Goal: Task Accomplishment & Management: Manage account settings

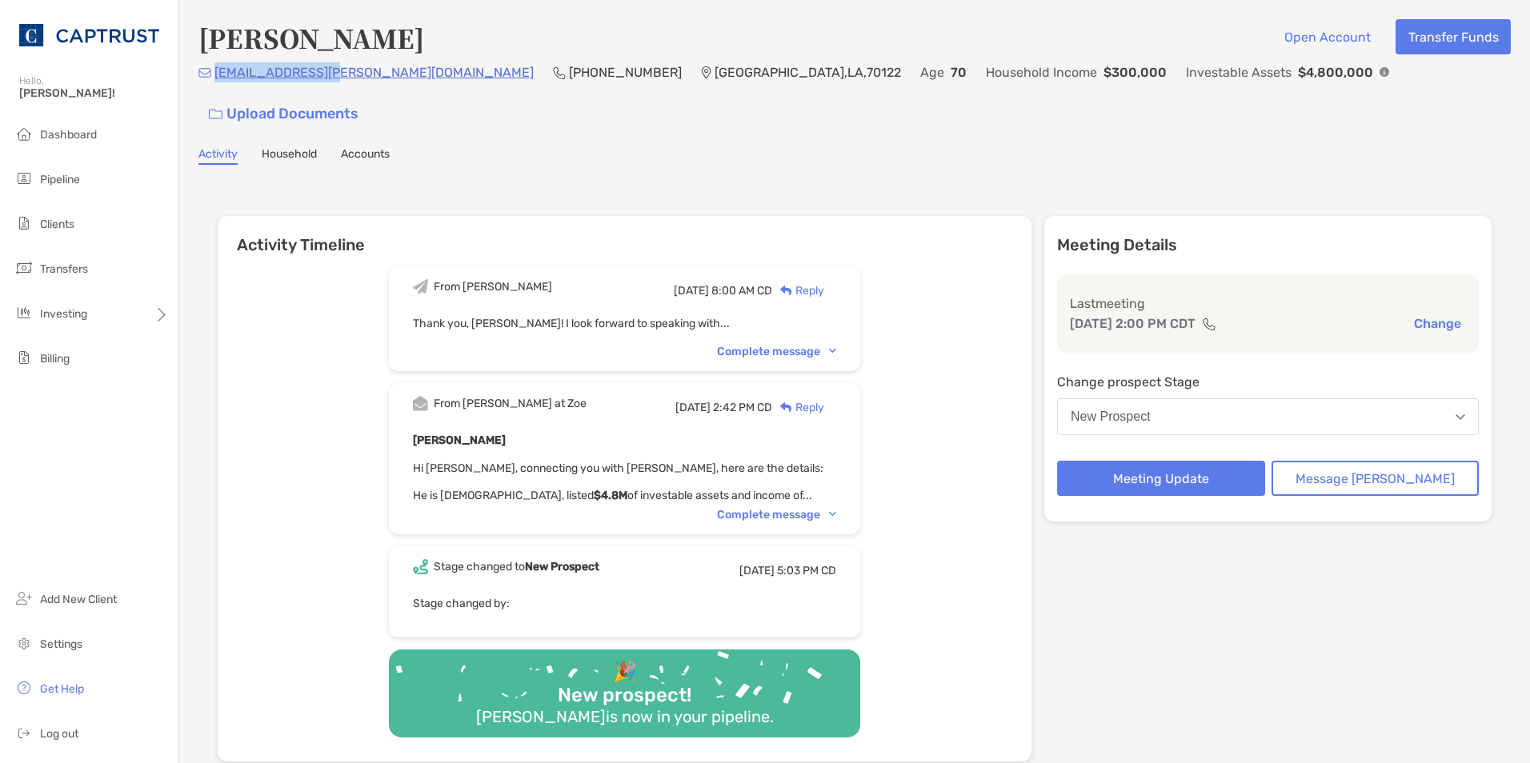
drag, startPoint x: 326, startPoint y: 84, endPoint x: 215, endPoint y: 90, distance: 111.4
click at [215, 90] on div "[EMAIL_ADDRESS][PERSON_NAME][DOMAIN_NAME] [PHONE_NUMBER] [GEOGRAPHIC_DATA] Age …" at bounding box center [854, 96] width 1312 height 69
copy p "[EMAIL_ADDRESS][PERSON_NAME][DOMAIN_NAME]"
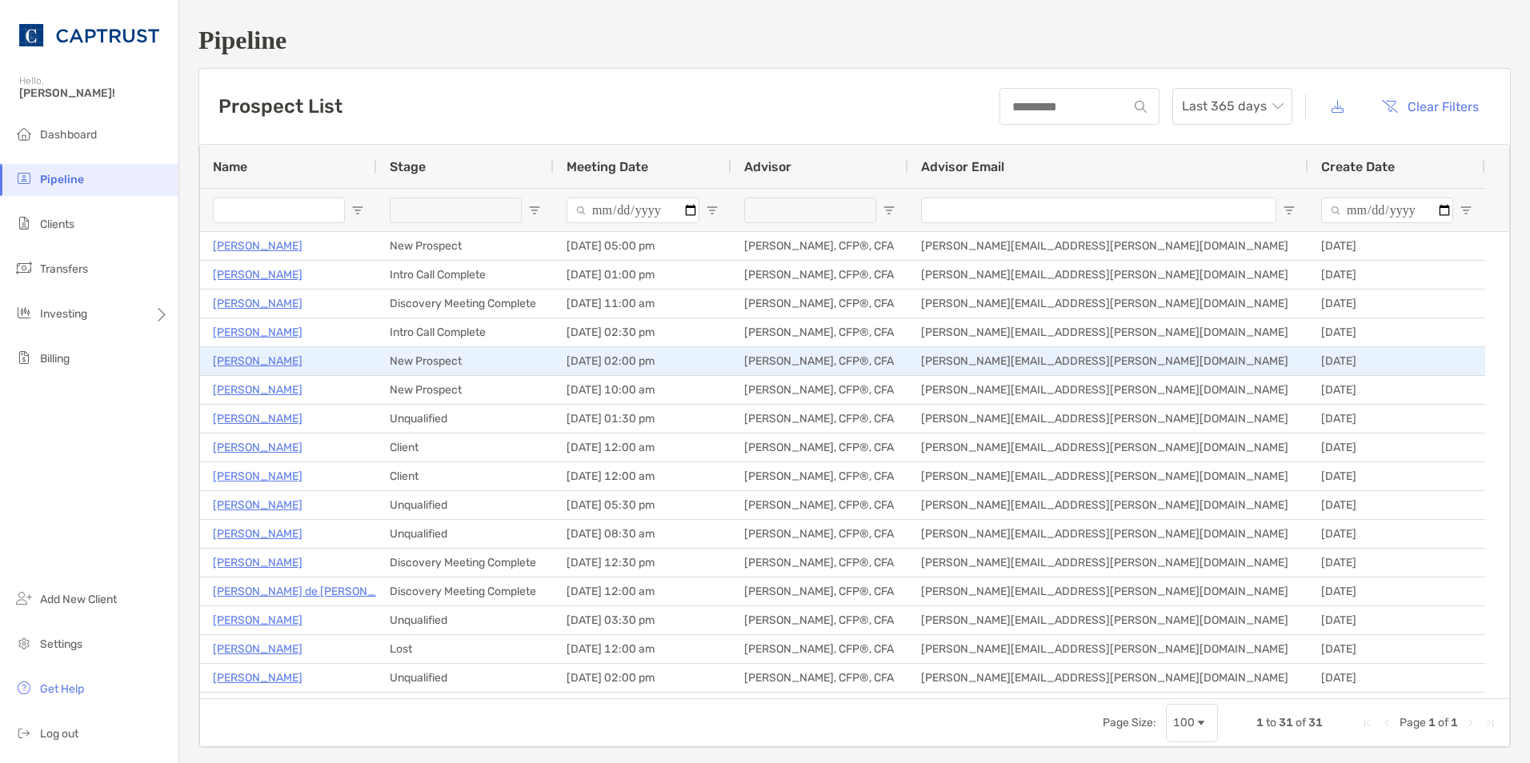
drag, startPoint x: 0, startPoint y: 0, endPoint x: 250, endPoint y: 354, distance: 433.9
click at [250, 354] on p "[PERSON_NAME]" at bounding box center [258, 361] width 90 height 20
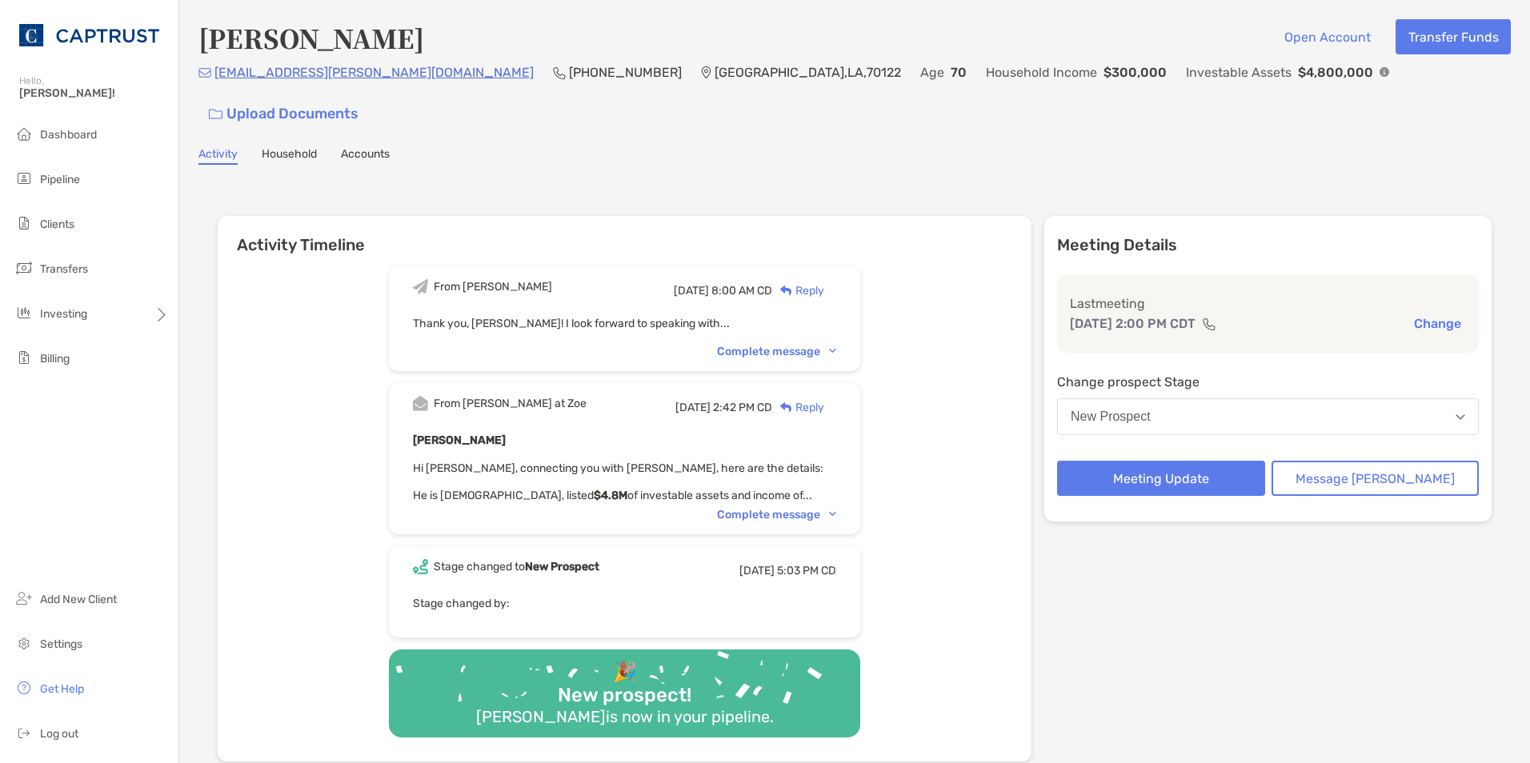
click at [1236, 398] on button "New Prospect" at bounding box center [1268, 416] width 422 height 37
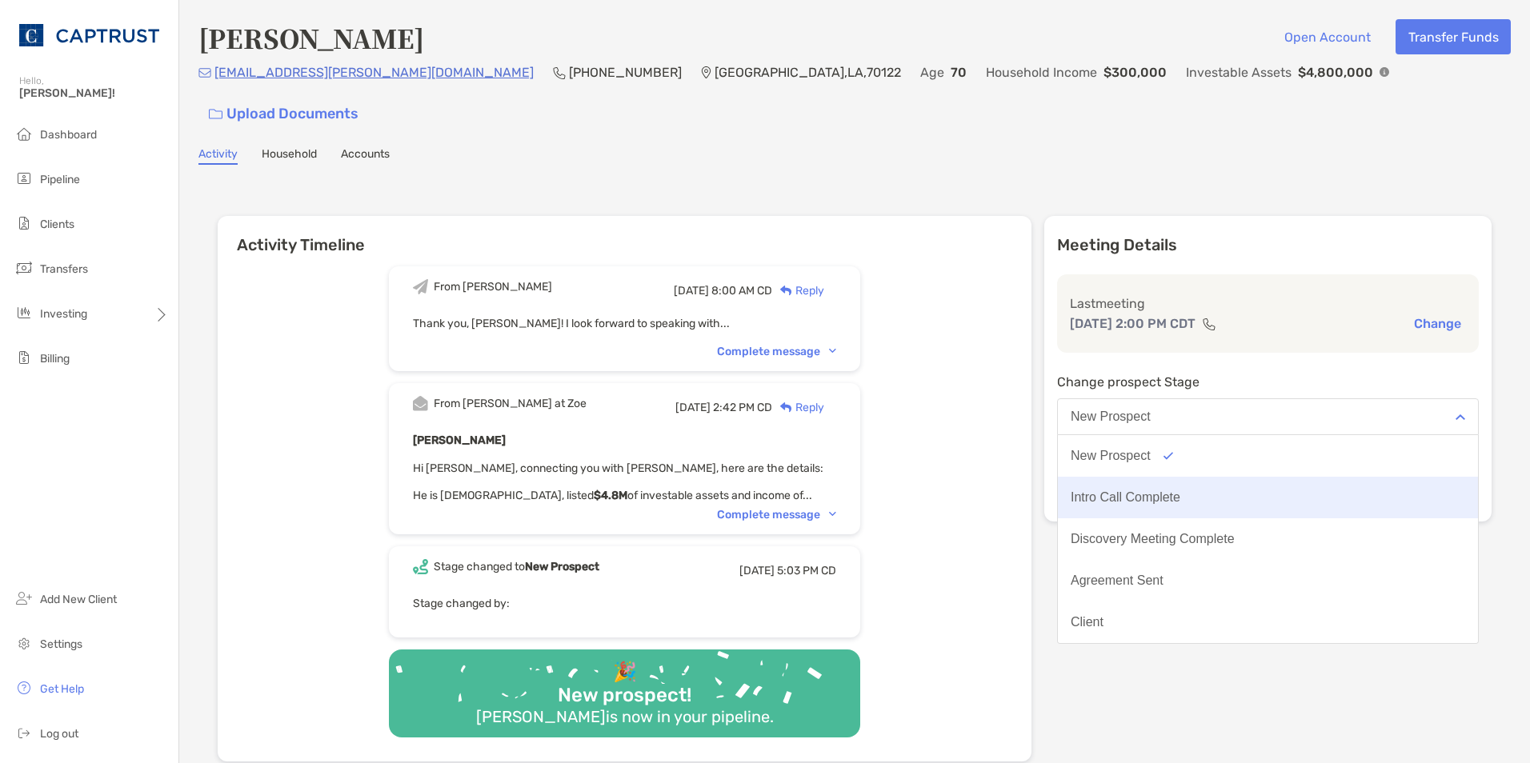
click at [1221, 477] on button "Intro Call Complete" at bounding box center [1268, 498] width 420 height 42
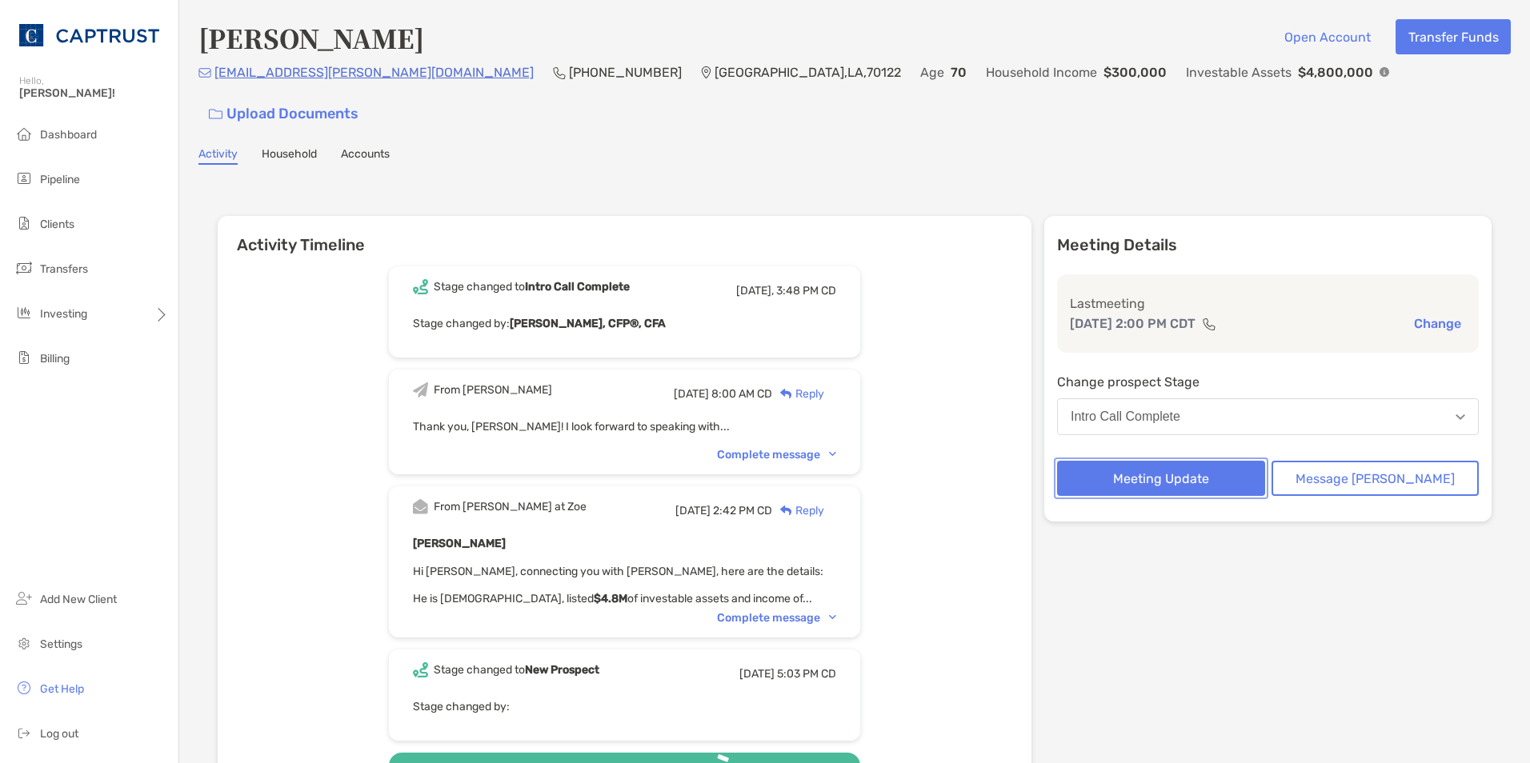
click at [1221, 461] on button "Meeting Update" at bounding box center [1161, 478] width 208 height 35
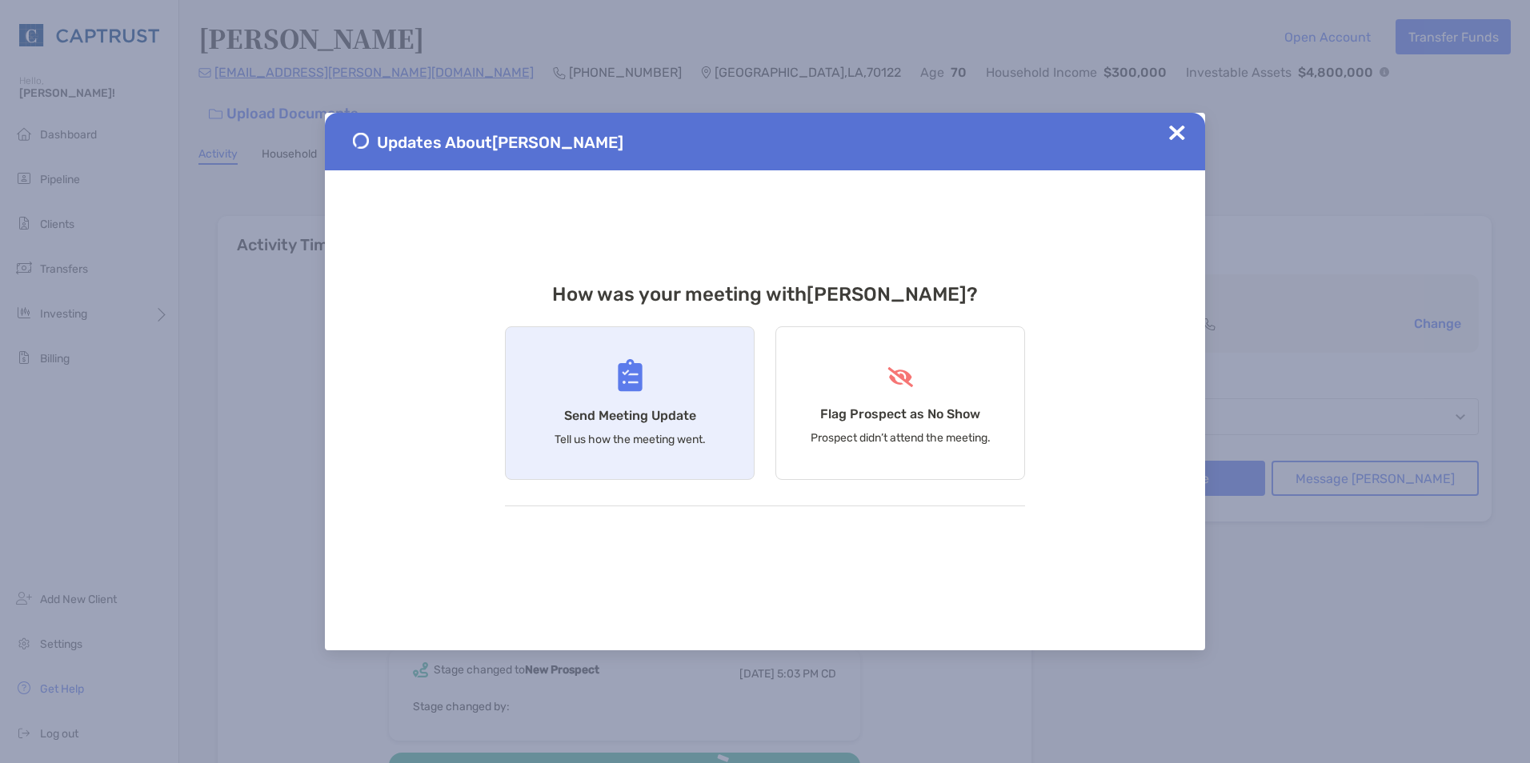
click at [732, 402] on div "Send Meeting Update Tell us how the meeting went." at bounding box center [630, 403] width 250 height 154
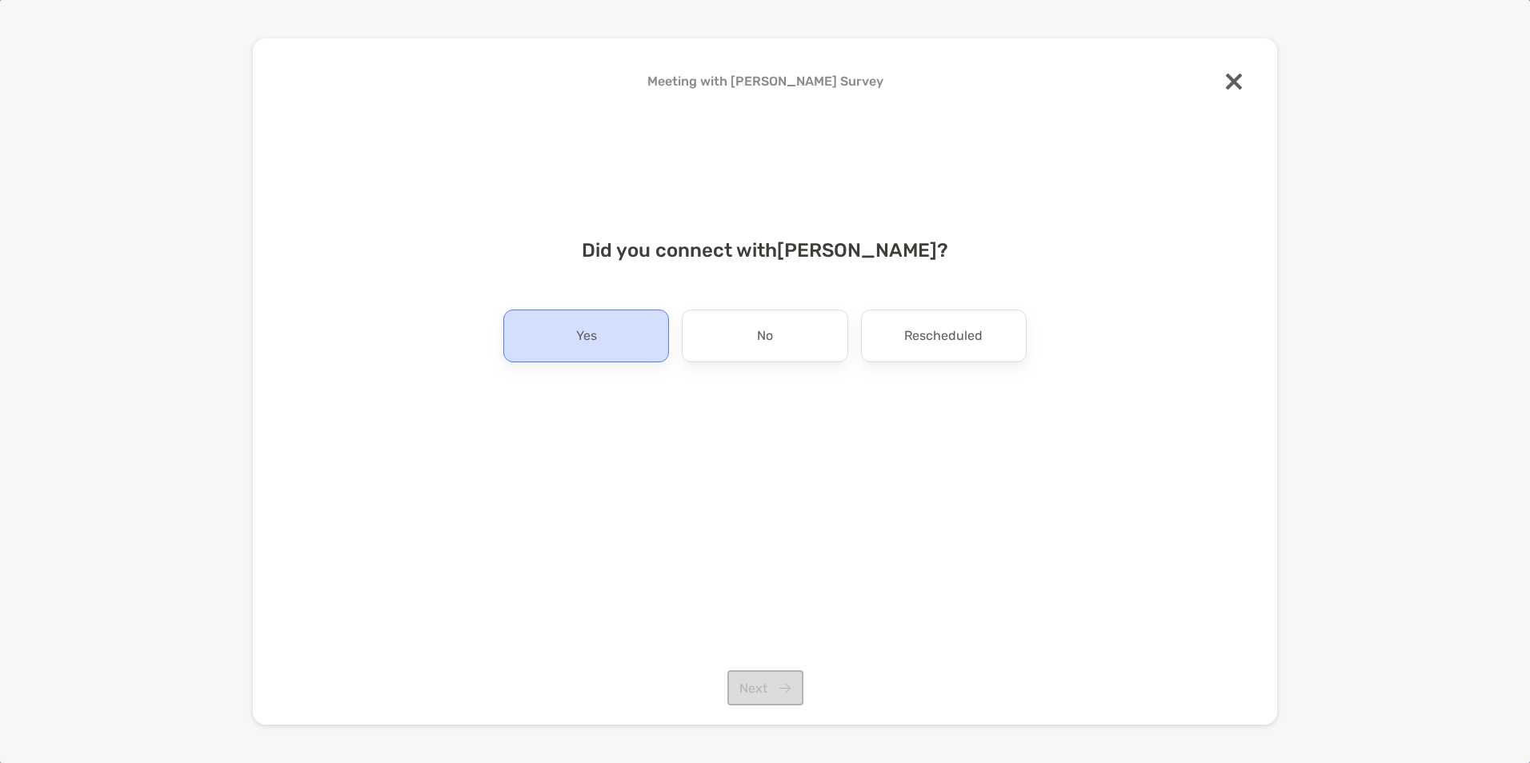
click at [614, 330] on div "Yes" at bounding box center [586, 336] width 166 height 53
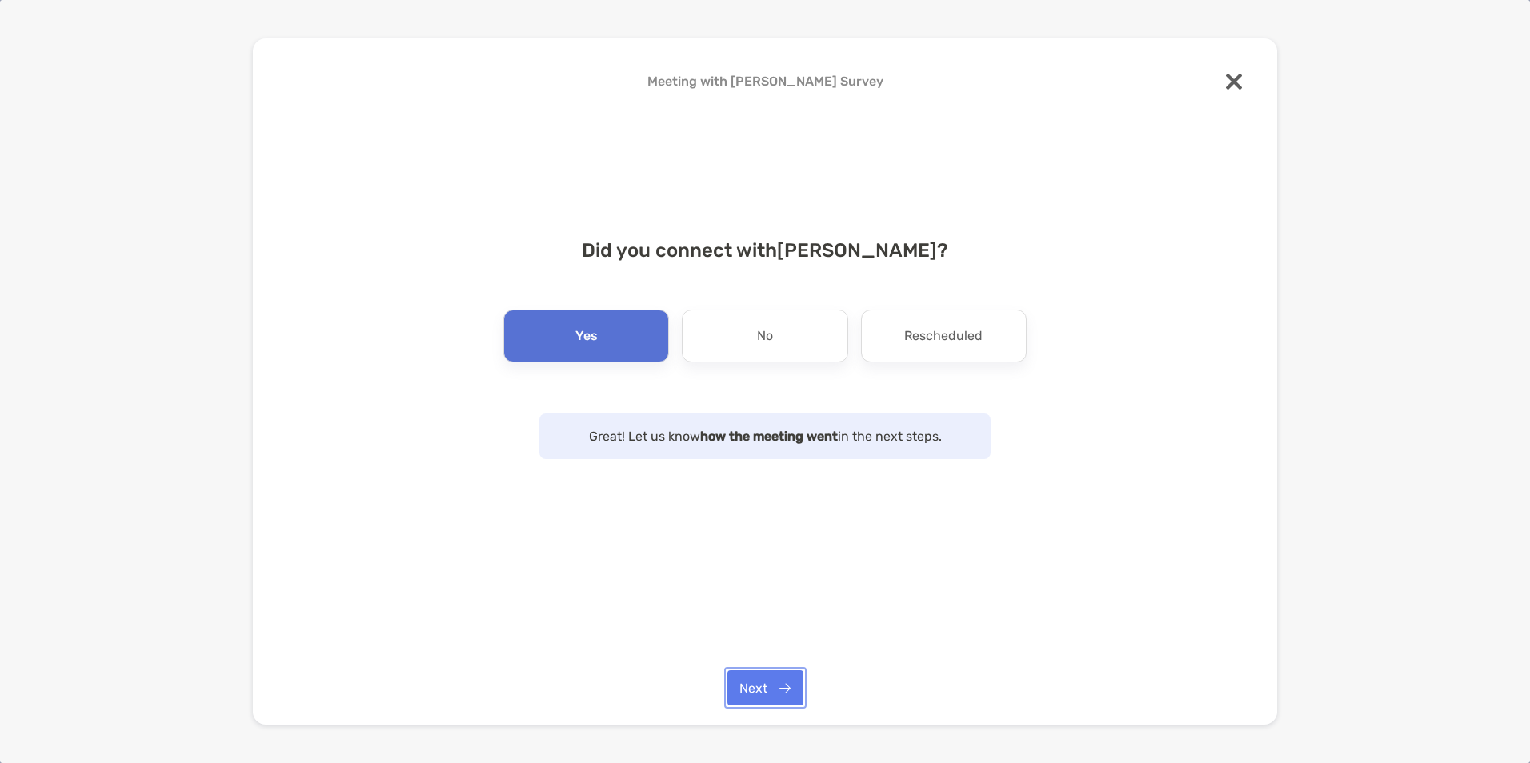
click at [777, 695] on button "Next" at bounding box center [765, 687] width 76 height 35
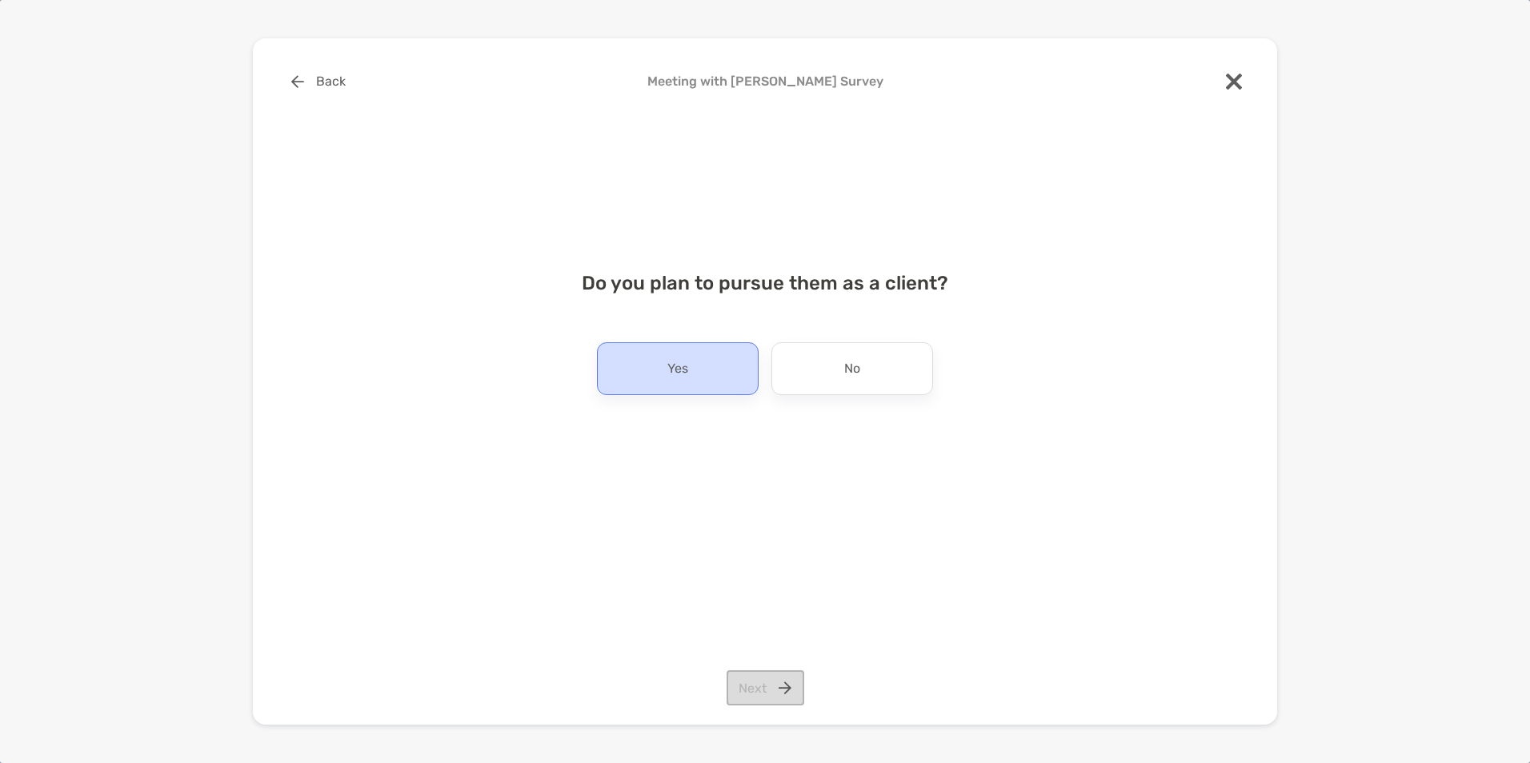
click at [716, 382] on div "Yes" at bounding box center [678, 368] width 162 height 53
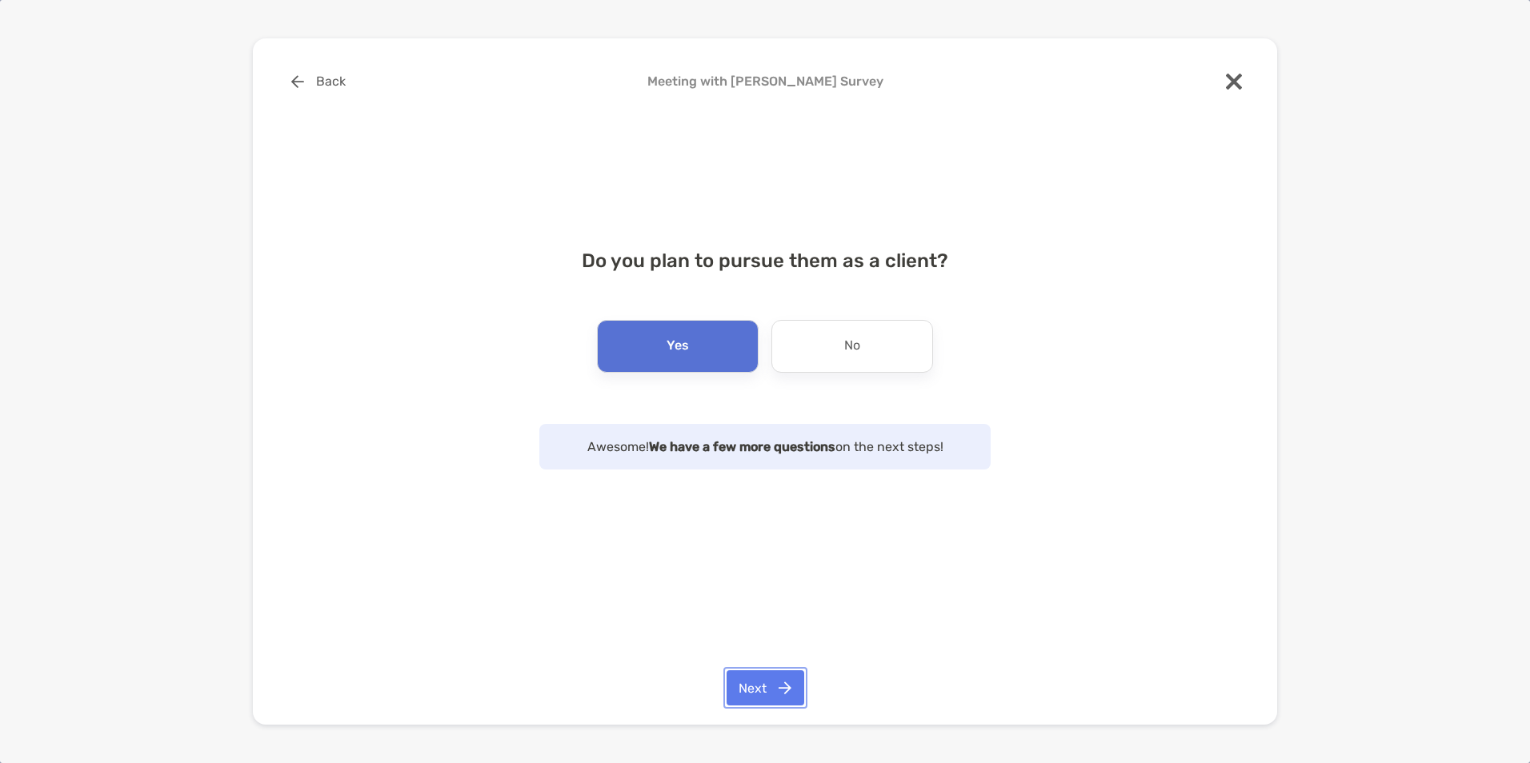
click at [778, 691] on button "Next" at bounding box center [765, 687] width 78 height 35
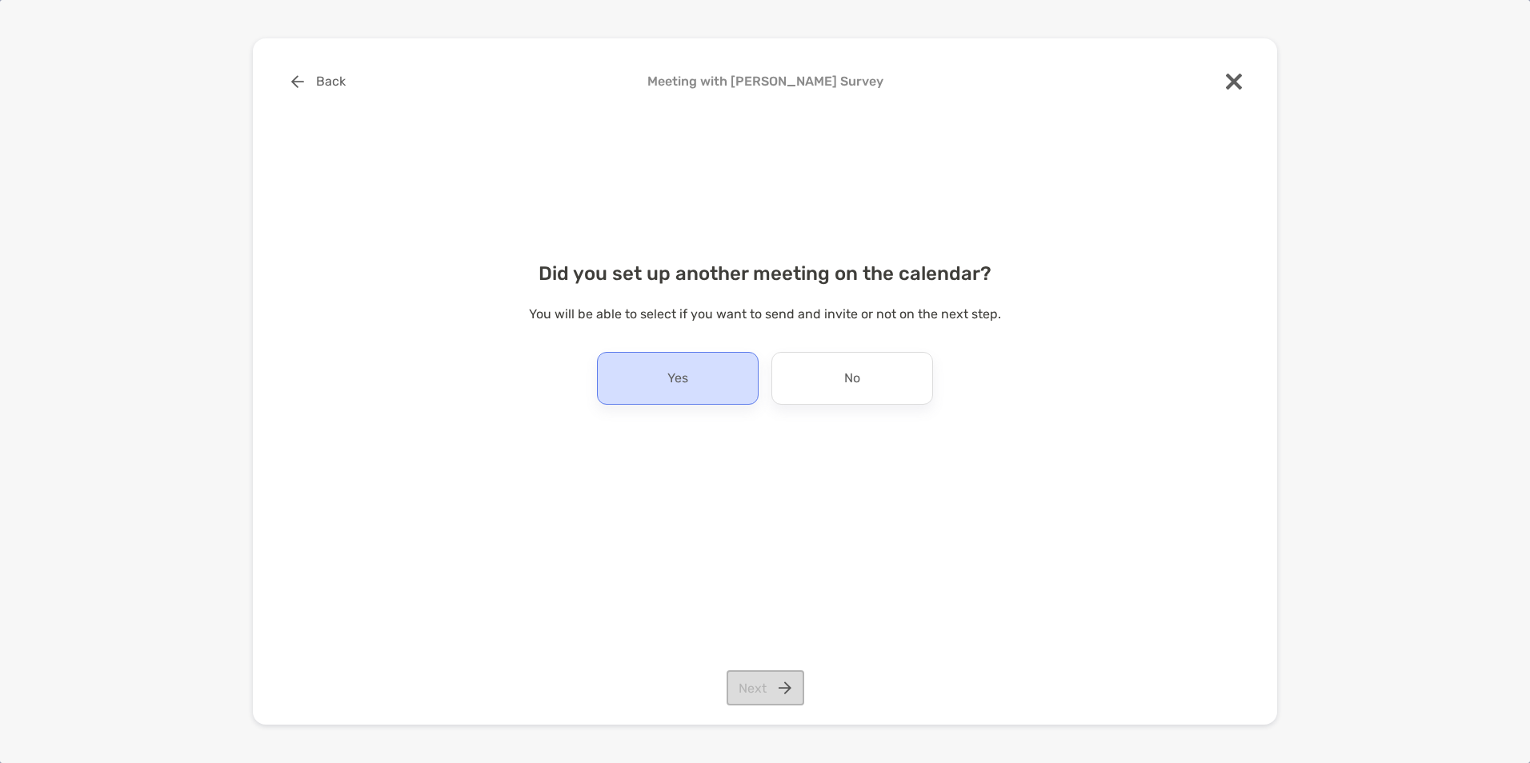
click at [724, 389] on div "Yes" at bounding box center [678, 378] width 162 height 53
click at [776, 678] on button "Next" at bounding box center [765, 687] width 78 height 35
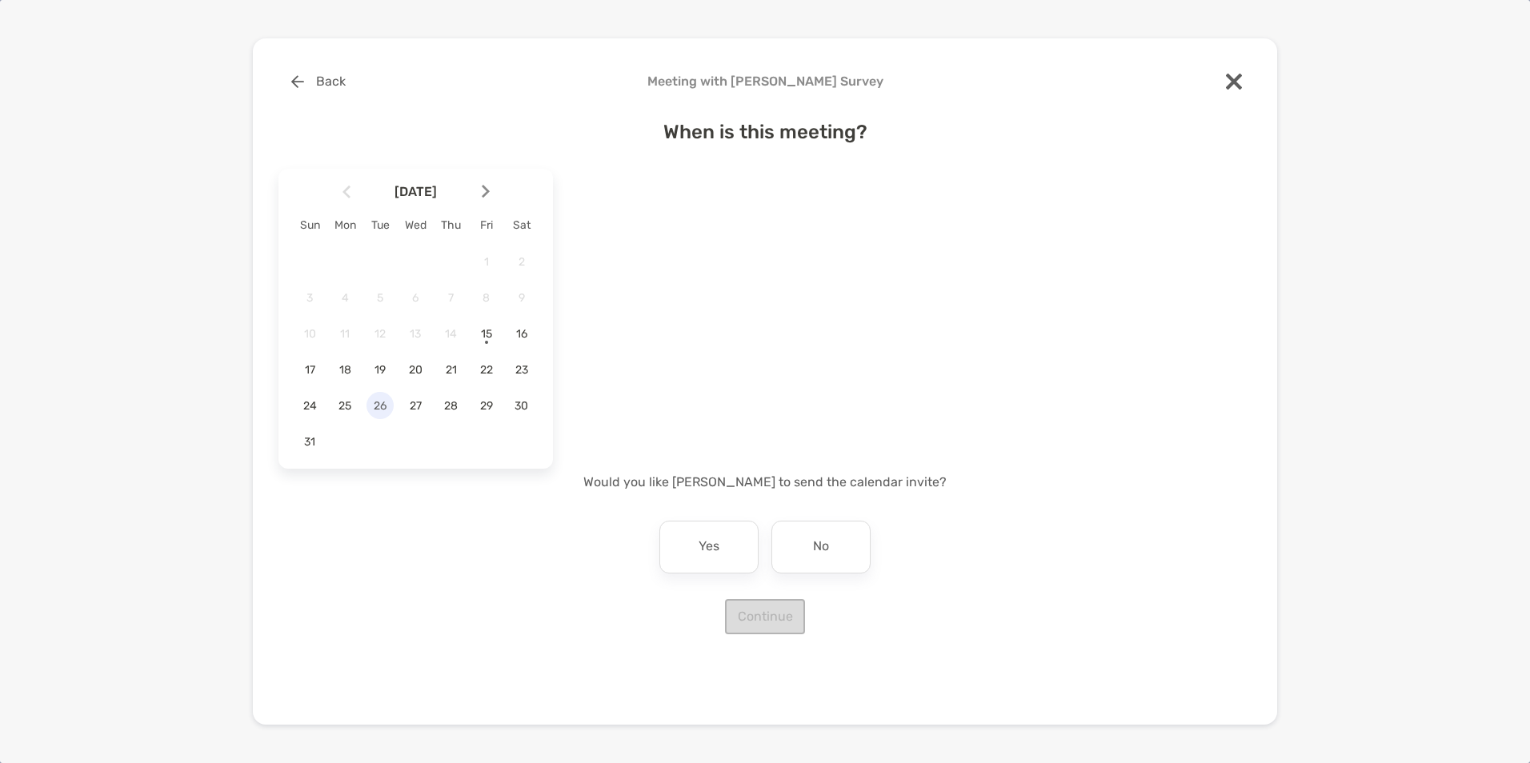
click at [381, 414] on div "26" at bounding box center [379, 405] width 27 height 27
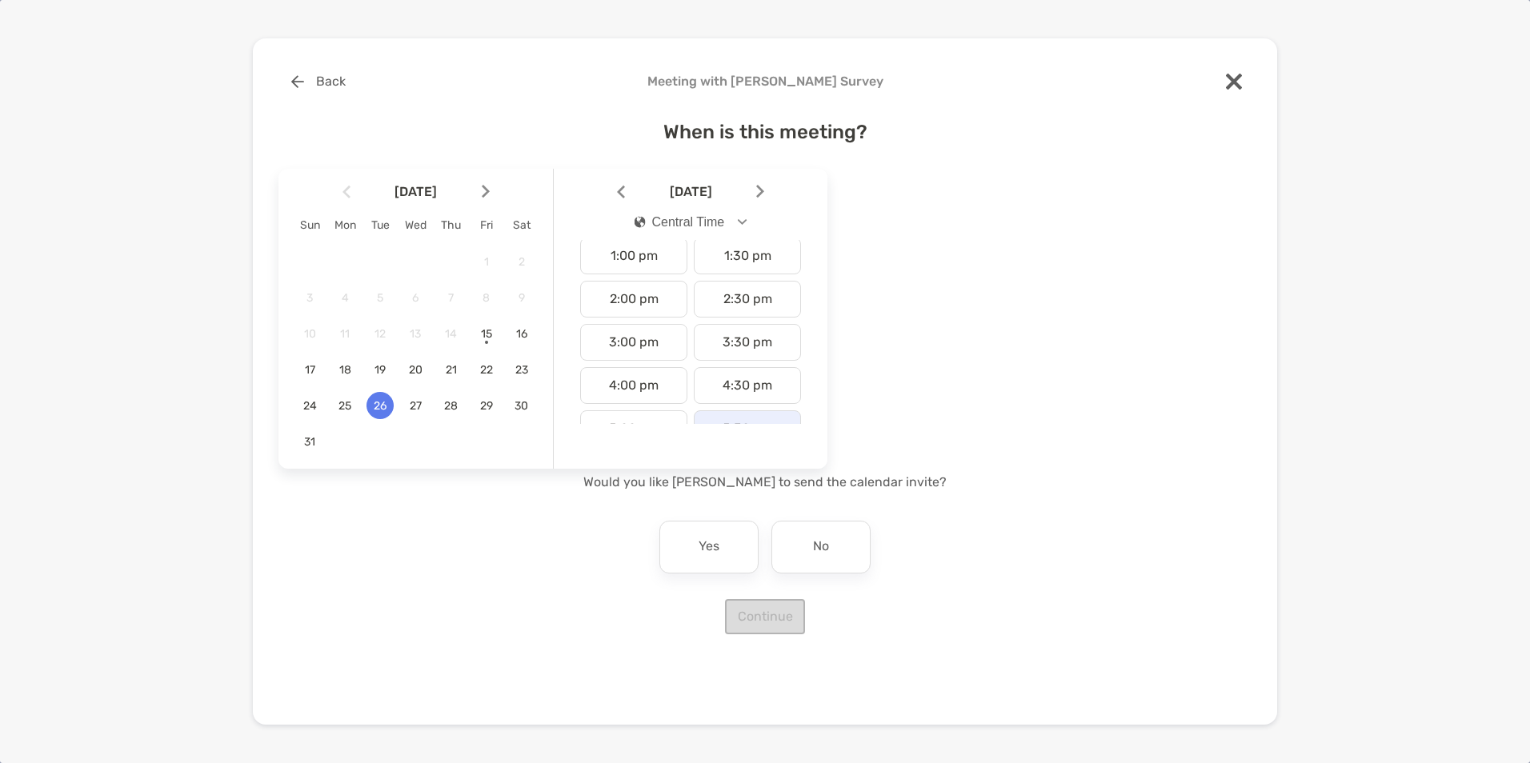
scroll to position [560, 0]
click at [654, 274] on div "1:00 pm" at bounding box center [633, 260] width 107 height 37
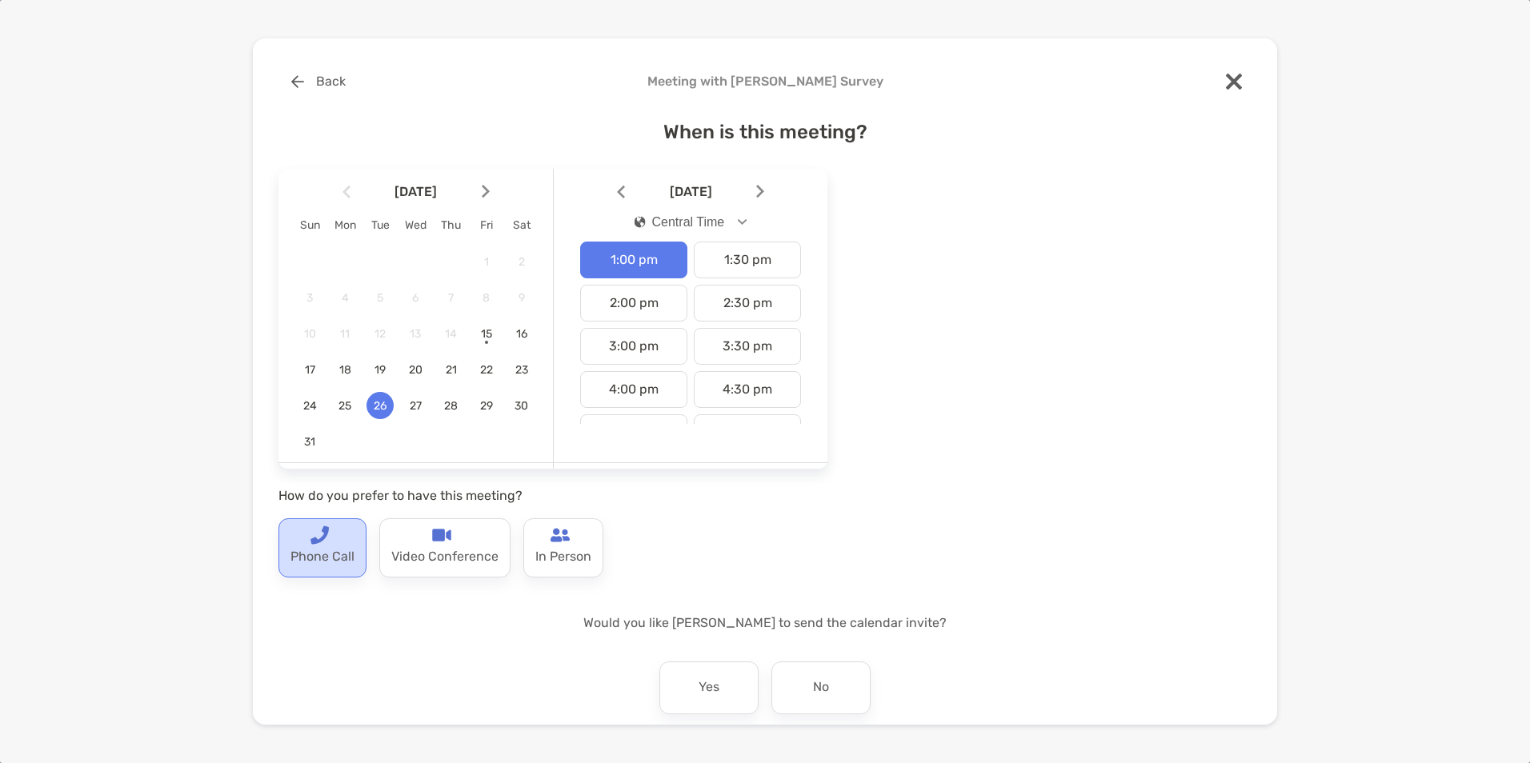
click at [354, 550] on p "Phone Call" at bounding box center [322, 558] width 64 height 26
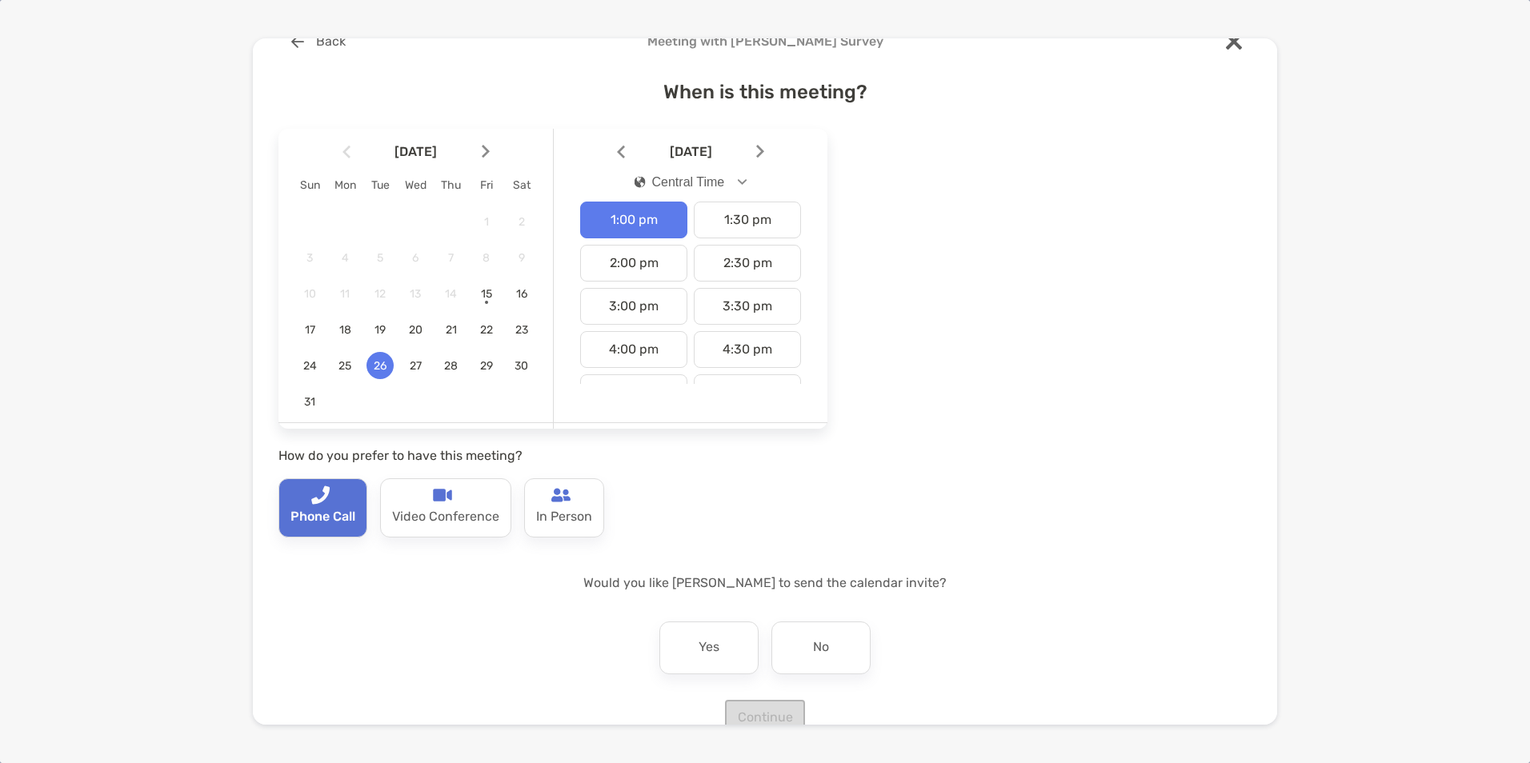
scroll to position [75, 0]
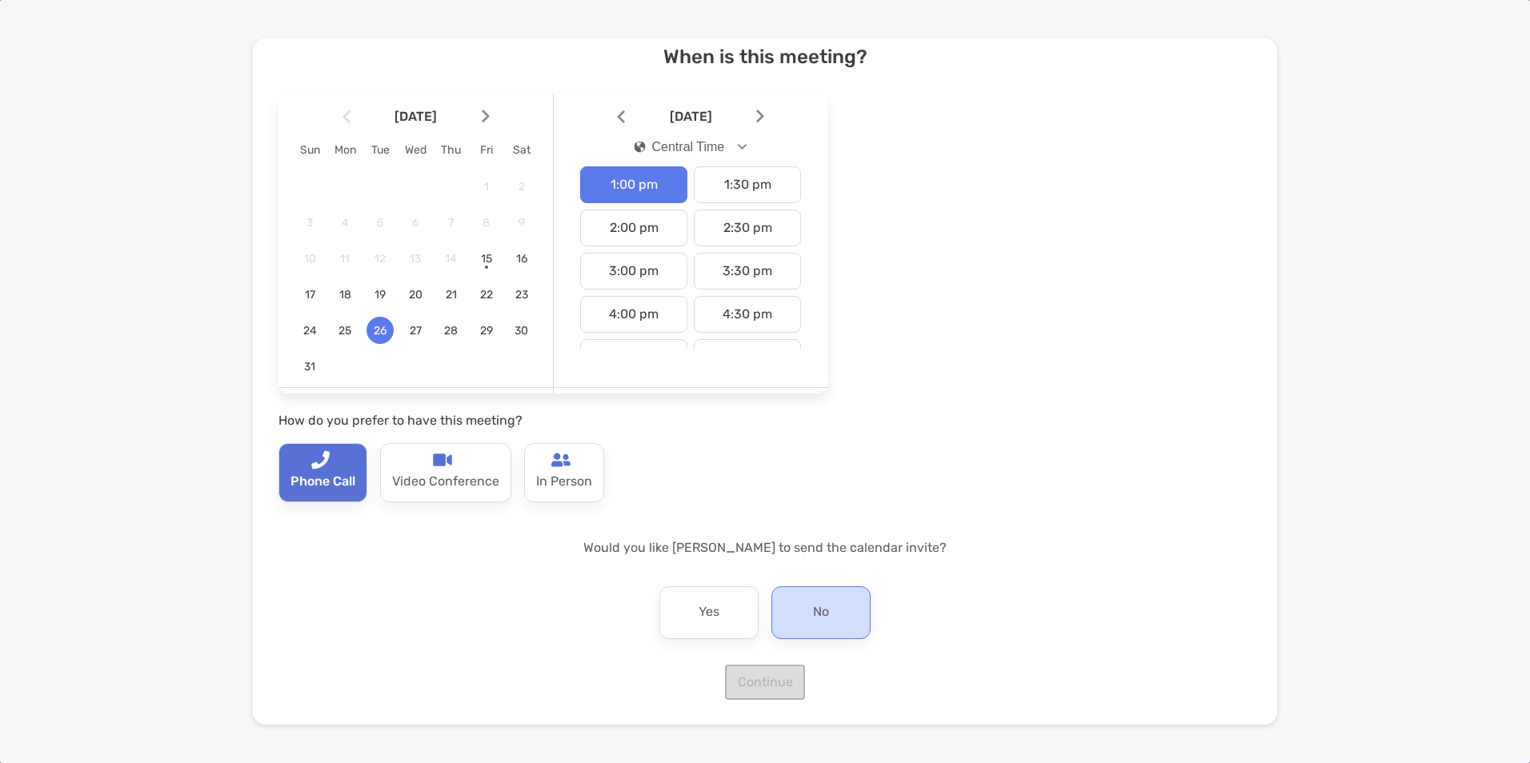
click at [793, 614] on div "No" at bounding box center [820, 612] width 99 height 53
click at [773, 682] on button "Continue" at bounding box center [765, 682] width 80 height 35
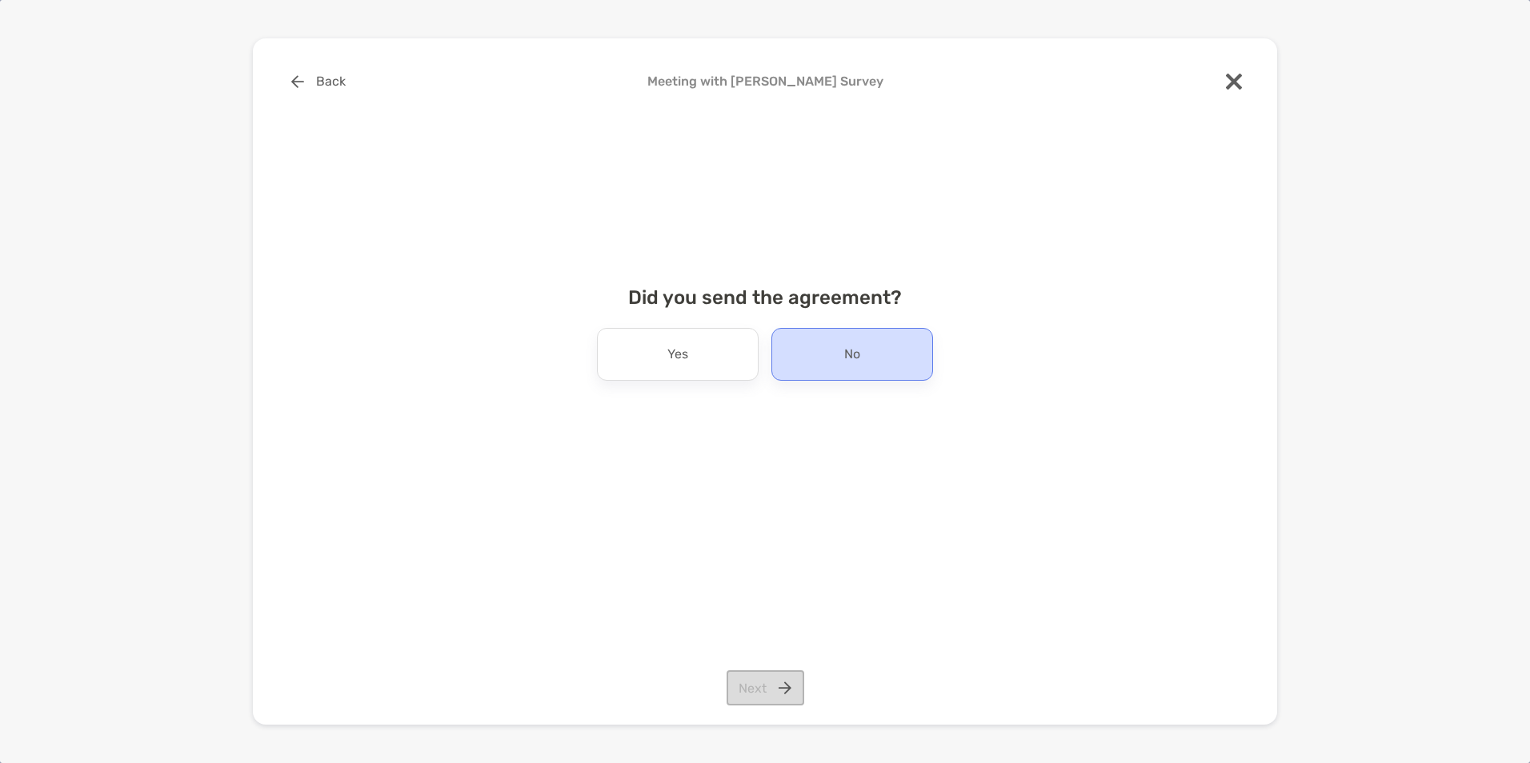
click at [790, 345] on div "No" at bounding box center [852, 354] width 162 height 53
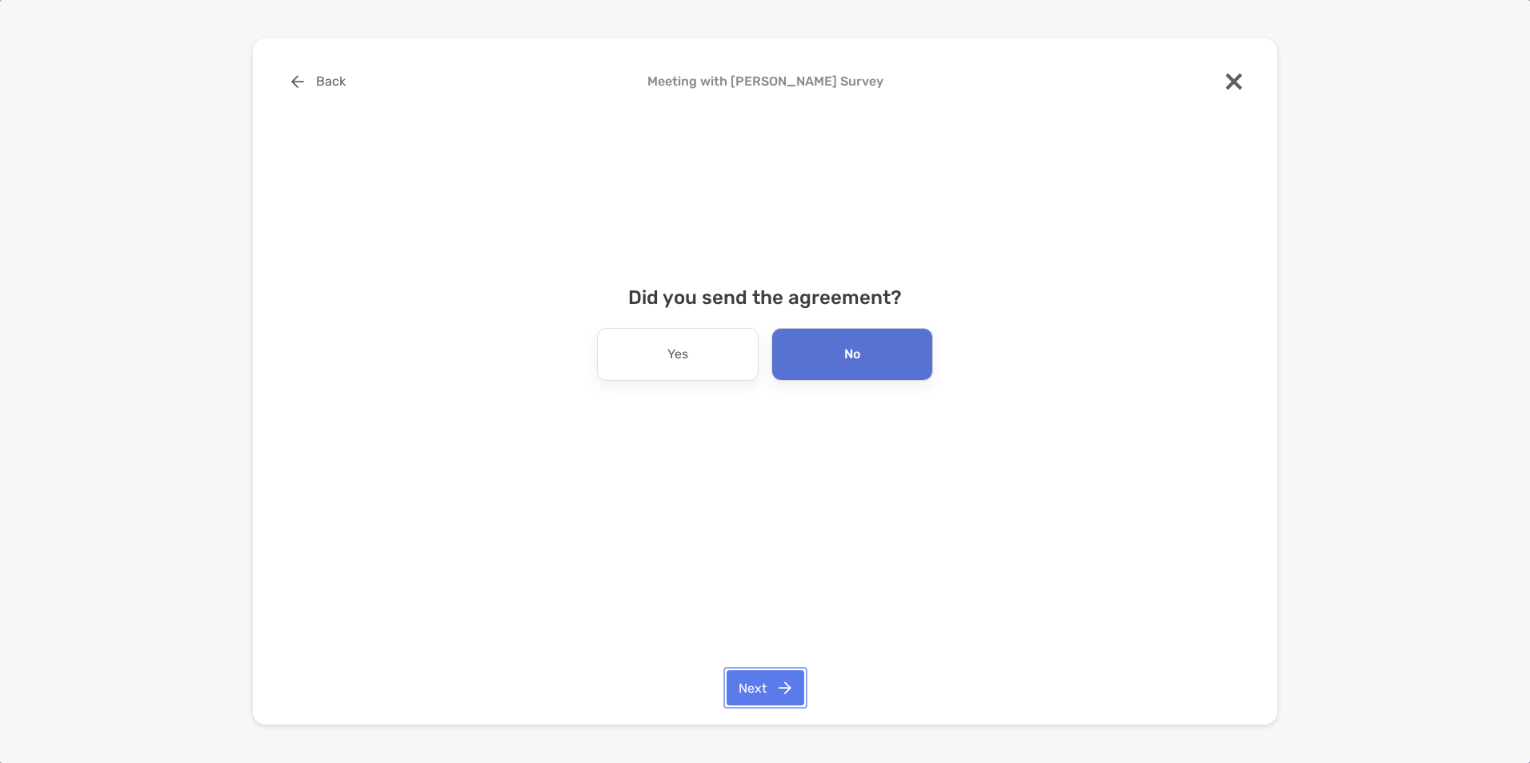
click at [774, 678] on button "Next" at bounding box center [765, 687] width 78 height 35
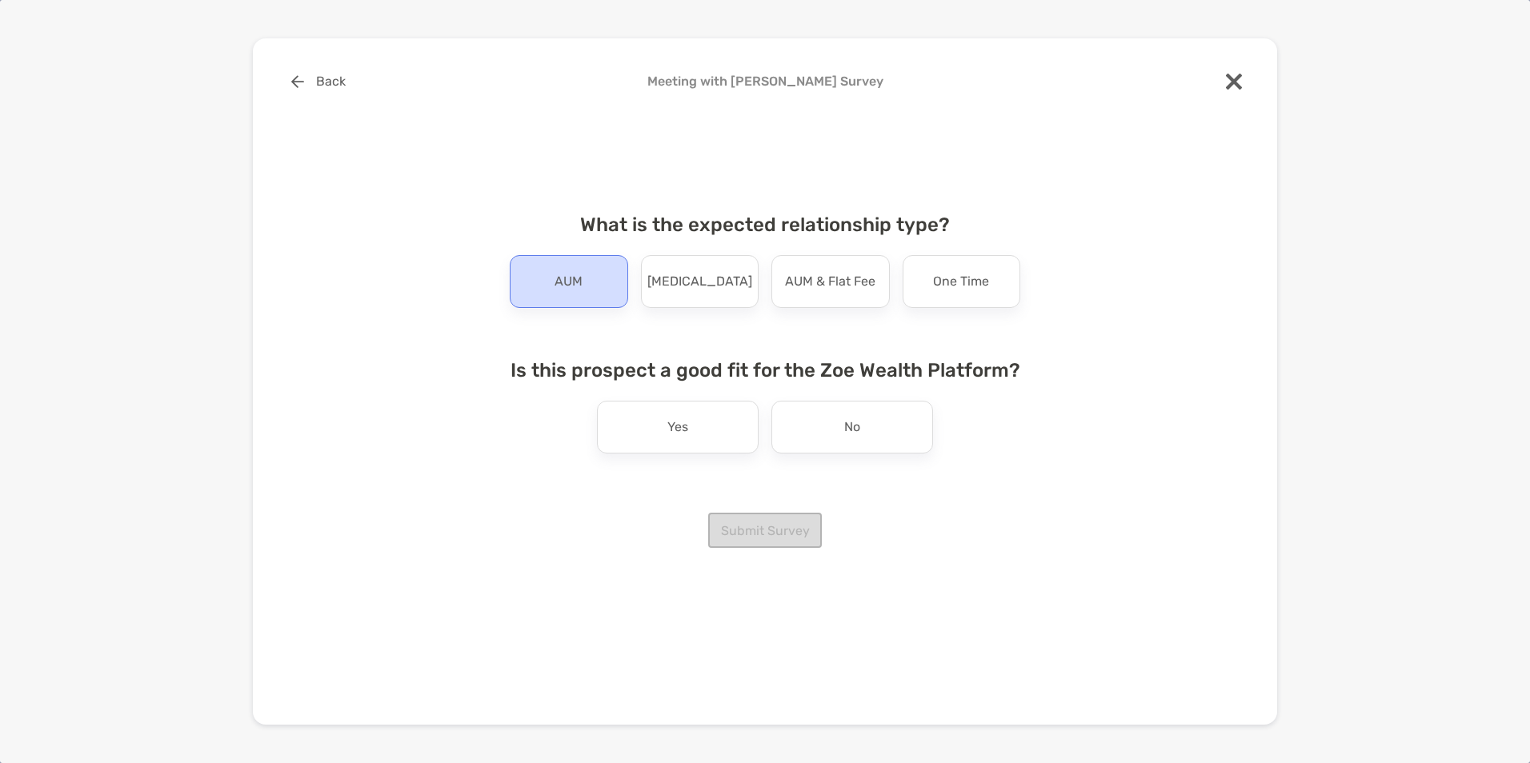
click at [582, 281] on div "AUM" at bounding box center [569, 281] width 118 height 53
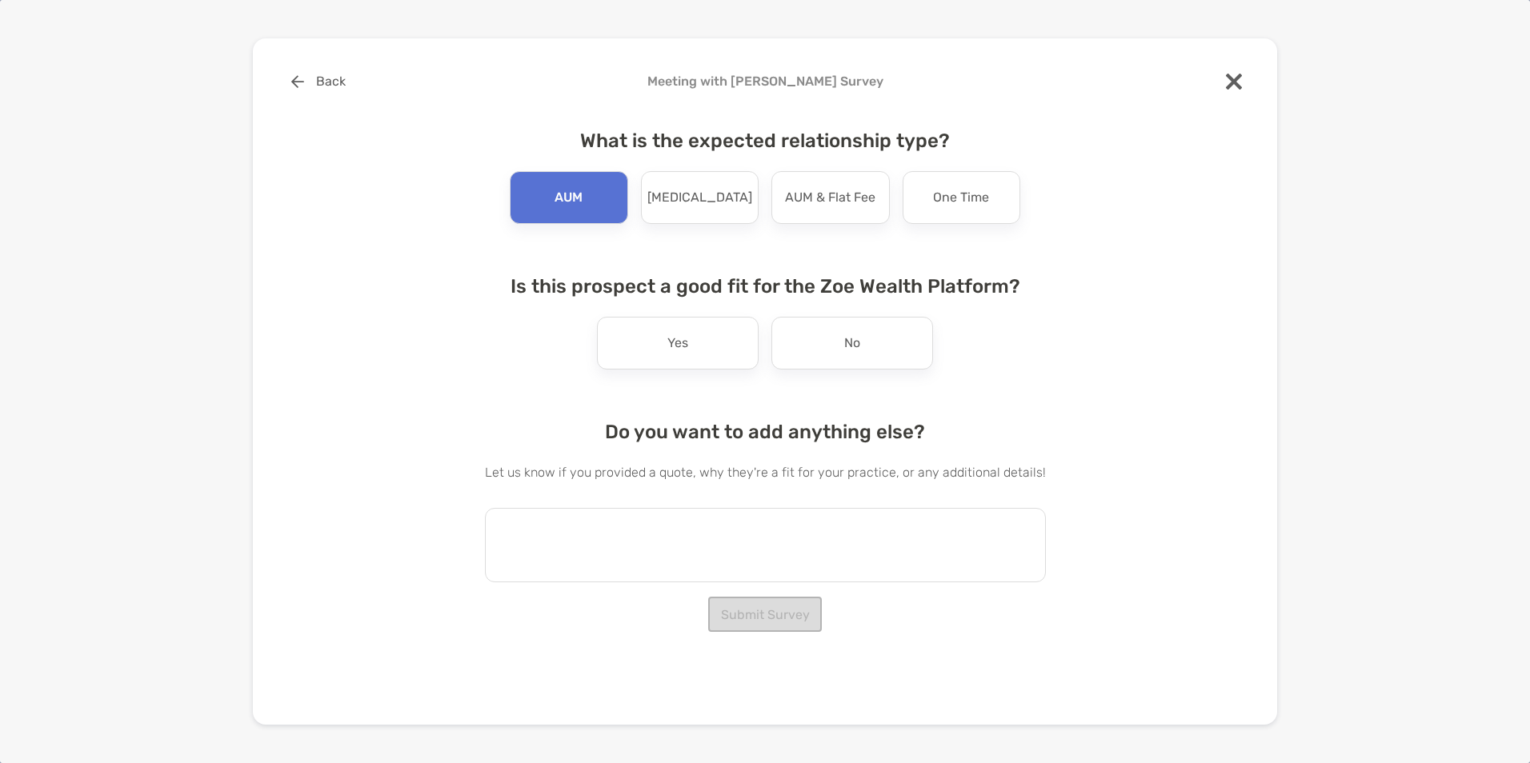
click at [645, 538] on textarea at bounding box center [765, 545] width 561 height 74
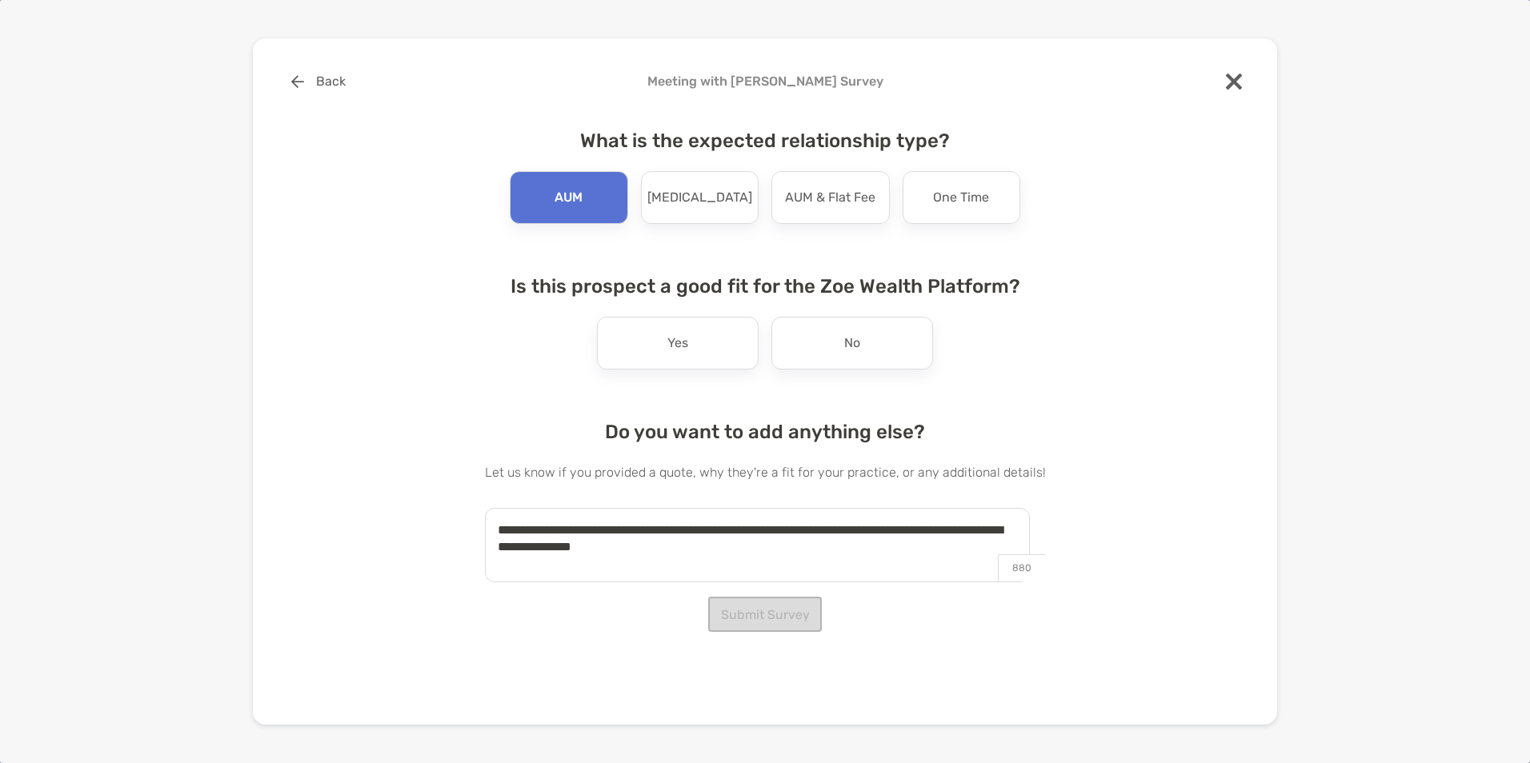
click at [737, 544] on textarea "**********" at bounding box center [757, 545] width 545 height 74
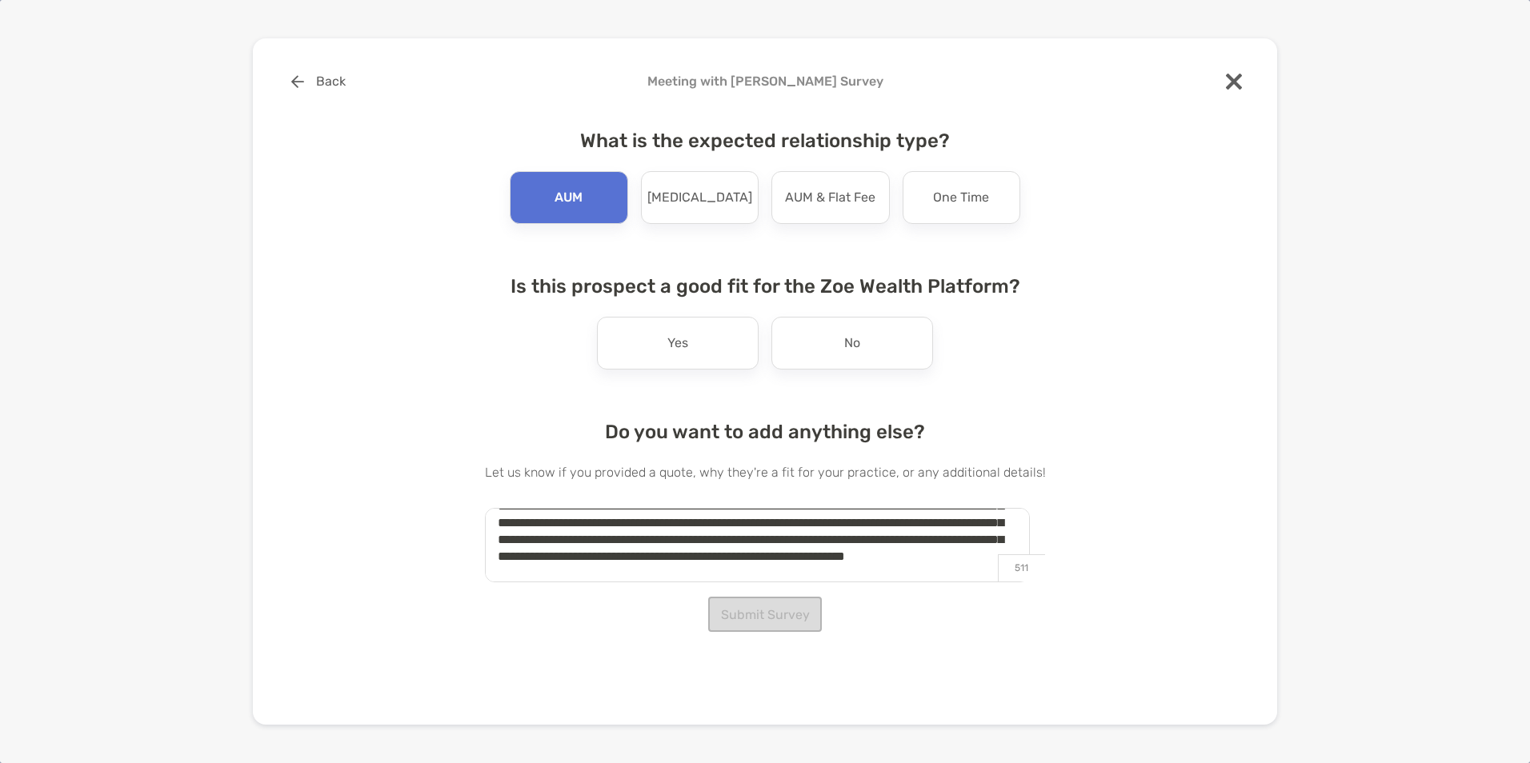
scroll to position [58, 0]
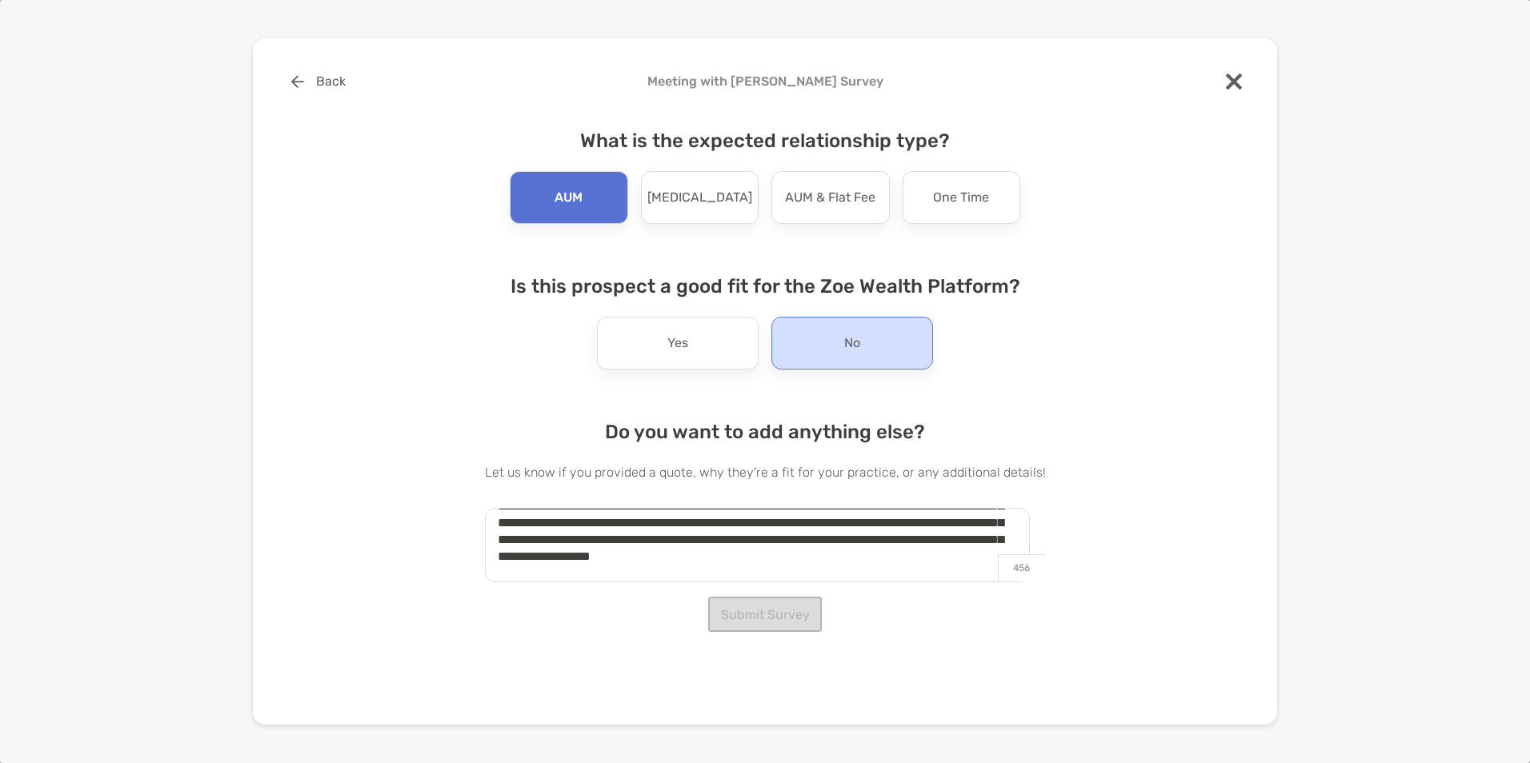
type textarea "**********"
click at [924, 328] on div "No" at bounding box center [852, 343] width 162 height 53
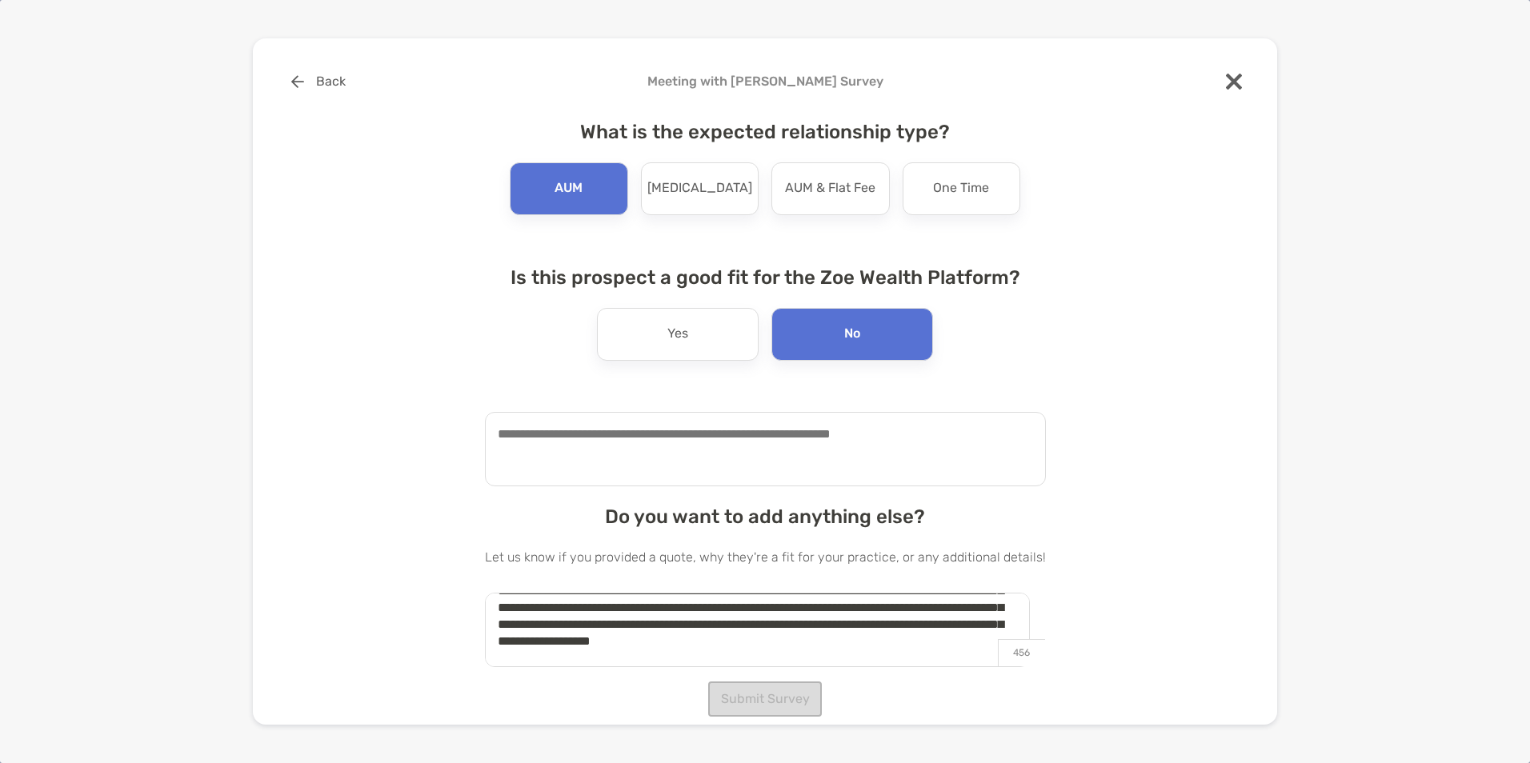
click at [1286, 400] on div "**********" at bounding box center [765, 381] width 1530 height 763
click at [844, 465] on textarea at bounding box center [765, 449] width 561 height 74
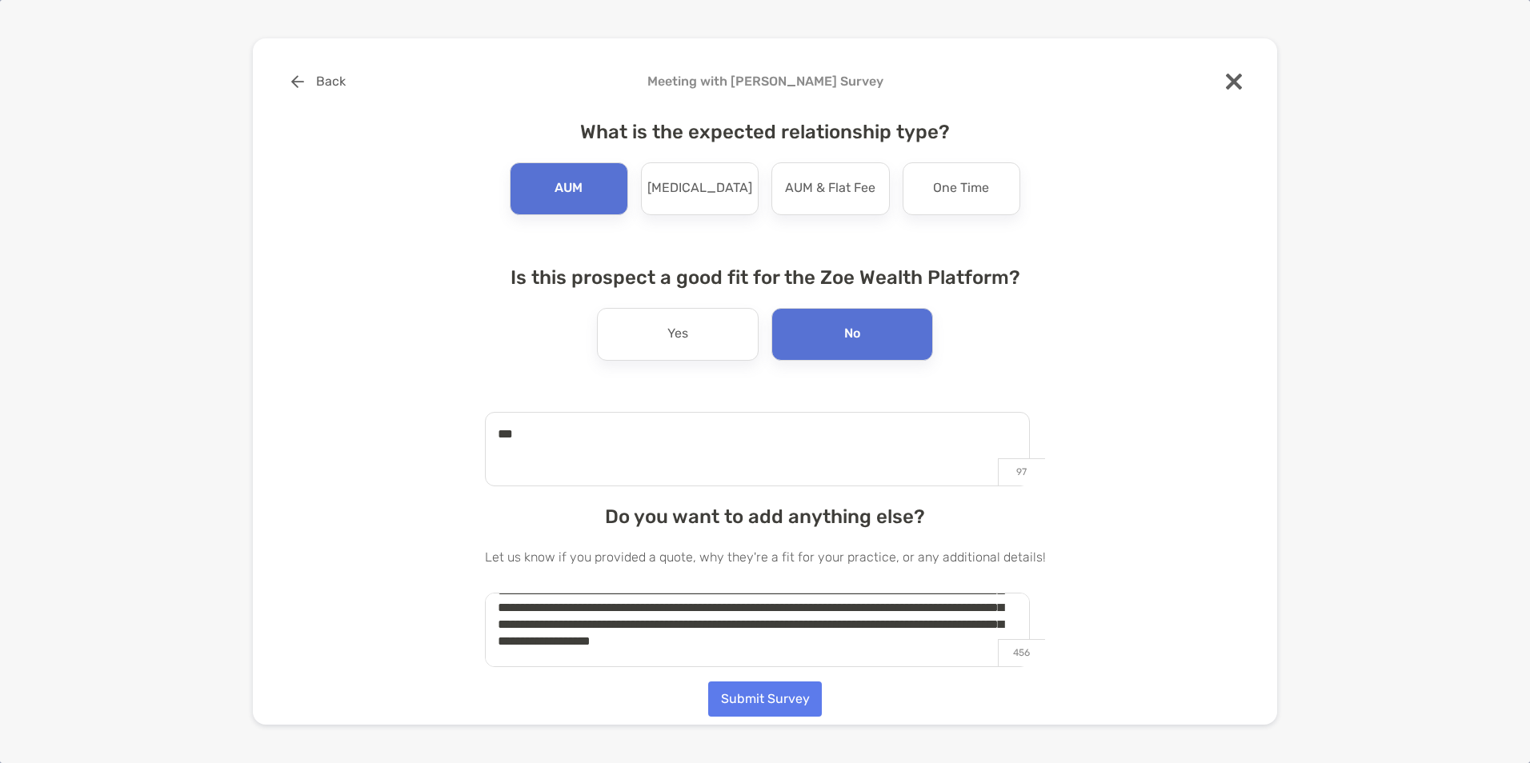
type textarea "***"
click at [753, 706] on button "Submit Survey" at bounding box center [765, 699] width 114 height 35
